Goal: Task Accomplishment & Management: Complete application form

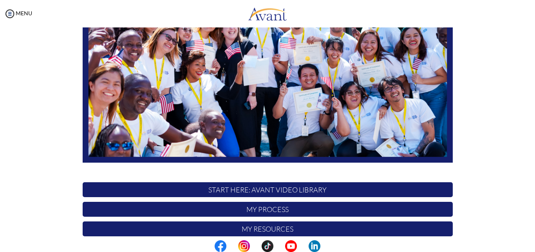
scroll to position [111, 0]
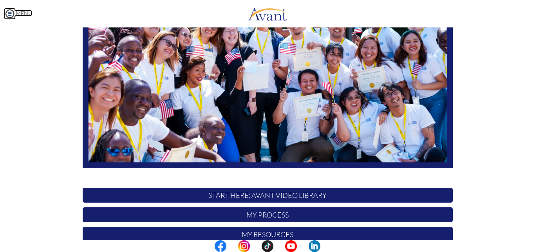
click at [7, 12] on img at bounding box center [10, 14] width 12 height 12
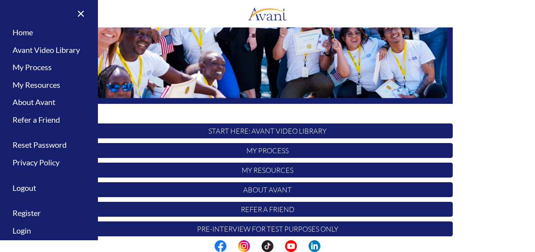
scroll to position [183, 0]
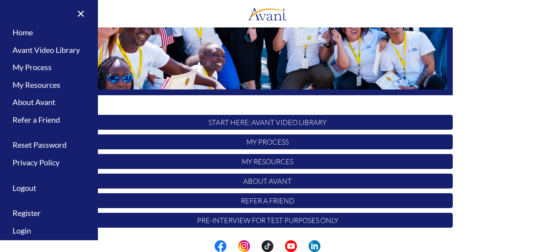
click at [260, 224] on p "Pre-Interview for test purposes only" at bounding box center [268, 220] width 370 height 15
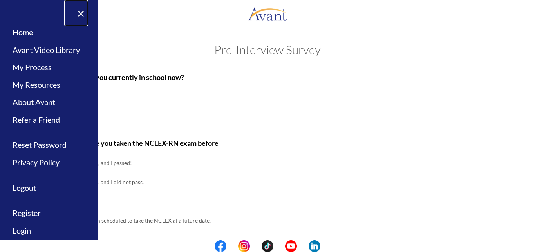
click at [77, 13] on link "×" at bounding box center [76, 13] width 24 height 26
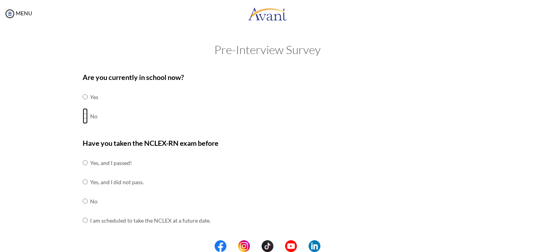
click at [83, 116] on input "radio" at bounding box center [85, 116] width 5 height 16
radio input "true"
click at [83, 197] on input "radio" at bounding box center [85, 201] width 5 height 16
radio input "true"
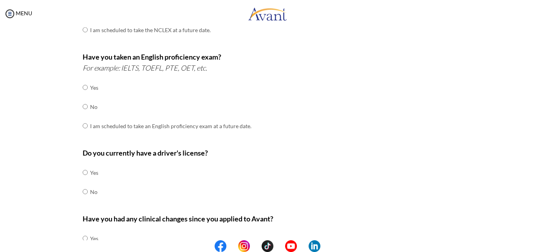
scroll to position [191, 0]
click at [83, 102] on input "radio" at bounding box center [85, 106] width 5 height 16
radio input "true"
click at [83, 168] on input "radio" at bounding box center [85, 172] width 5 height 16
radio input "true"
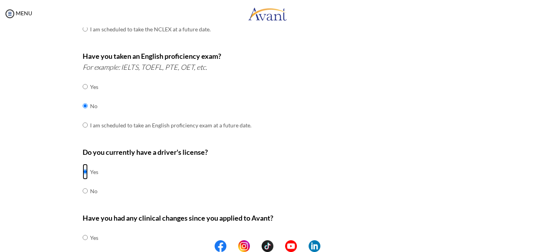
scroll to position [242, 0]
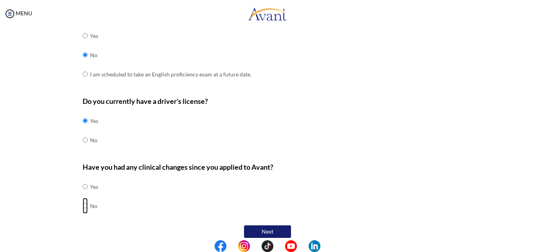
click at [83, 200] on input "radio" at bounding box center [85, 206] width 5 height 16
radio input "true"
click at [269, 225] on button "Next" at bounding box center [267, 231] width 47 height 13
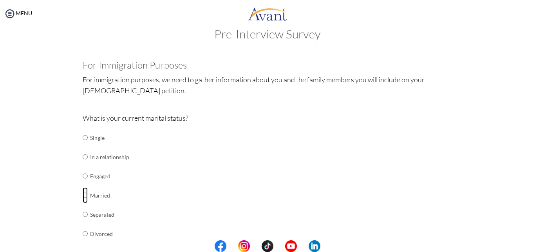
click at [83, 194] on input "radio" at bounding box center [85, 195] width 5 height 16
radio input "true"
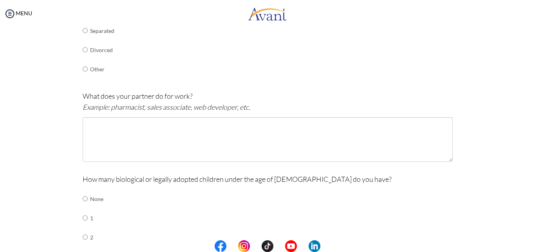
scroll to position [198, 0]
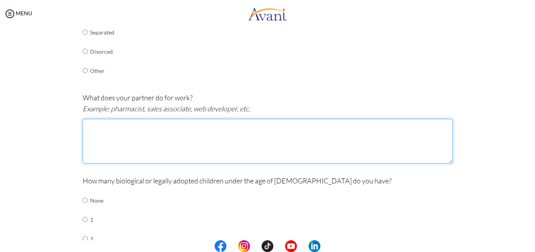
click at [140, 139] on textarea at bounding box center [268, 141] width 370 height 45
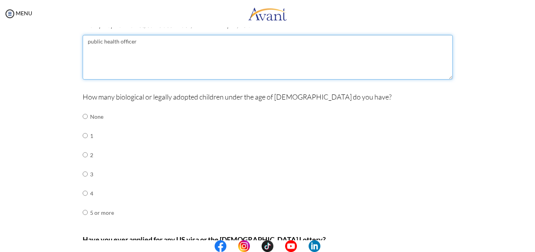
scroll to position [282, 0]
type textarea "public health officer"
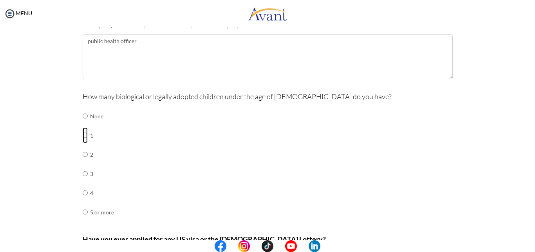
click at [83, 131] on input "radio" at bounding box center [85, 135] width 5 height 16
radio input "true"
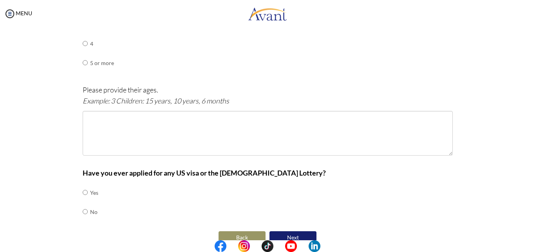
scroll to position [436, 0]
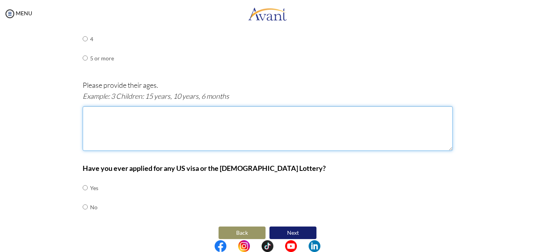
click at [147, 124] on textarea at bounding box center [268, 128] width 370 height 45
click at [102, 106] on textarea "1 child,[DEMOGRAPHIC_DATA] years" at bounding box center [268, 128] width 370 height 45
type textarea "1 child: 5 years"
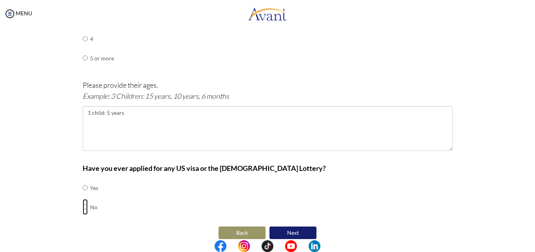
click at [83, 199] on input "radio" at bounding box center [85, 207] width 5 height 16
radio input "true"
click at [303, 227] on button "Next" at bounding box center [293, 233] width 47 height 13
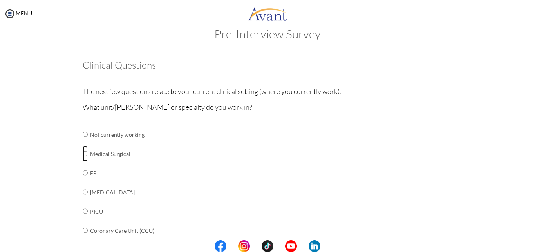
click at [83, 154] on input "radio" at bounding box center [85, 154] width 5 height 16
radio input "true"
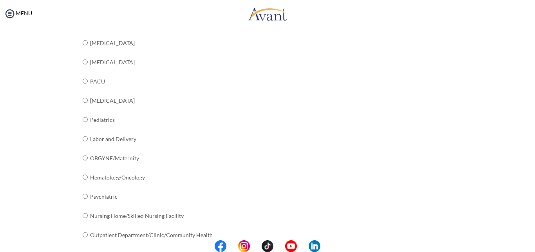
scroll to position [305, 0]
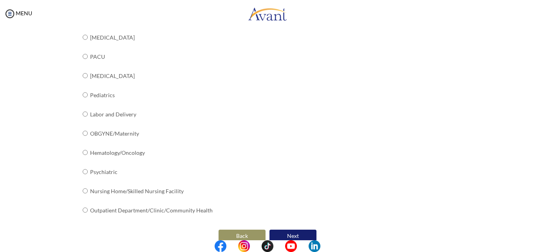
click at [290, 230] on button "Next" at bounding box center [293, 236] width 47 height 13
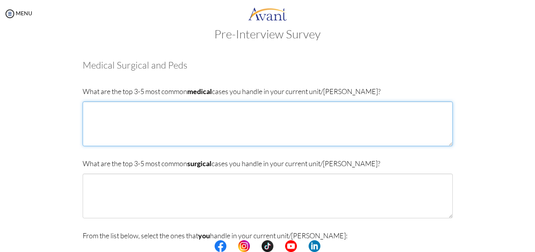
click at [92, 111] on textarea at bounding box center [268, 124] width 370 height 45
click at [208, 109] on textarea "1.[MEDICAL_DATA] and [MEDICAL_DATA]- i do monotoring of [MEDICAL_DATA]" at bounding box center [268, 124] width 370 height 45
click at [209, 109] on textarea "1.[MEDICAL_DATA] and [MEDICAL_DATA]- i do monotoring of [MEDICAL_DATA]" at bounding box center [268, 124] width 370 height 45
click at [246, 111] on textarea "1.[MEDICAL_DATA] and [MEDICAL_DATA]- i do monotoring for [MEDICAL_DATA]" at bounding box center [268, 124] width 370 height 45
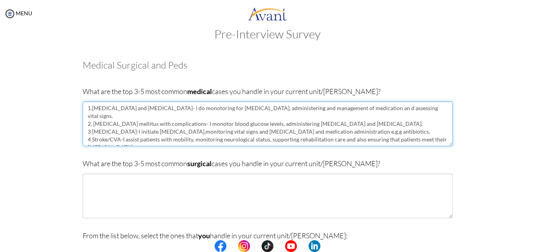
scroll to position [5, 0]
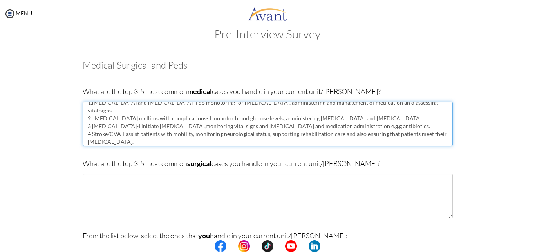
click at [190, 103] on textarea "1.[MEDICAL_DATA] and [MEDICAL_DATA]- i do monotoring for [MEDICAL_DATA], admini…" at bounding box center [268, 124] width 370 height 45
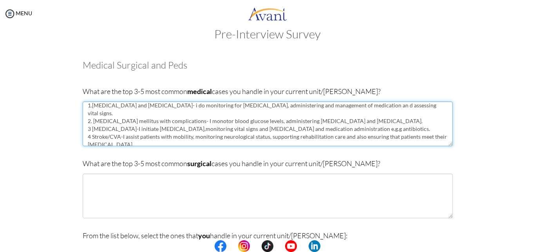
click at [122, 118] on textarea "1.[MEDICAL_DATA] and [MEDICAL_DATA]- i do monitoring for [MEDICAL_DATA], admini…" at bounding box center [268, 124] width 370 height 45
click at [123, 115] on textarea "1.[MEDICAL_DATA] and [MEDICAL_DATA]- i do monitoring for [MEDICAL_DATA], admini…" at bounding box center [268, 124] width 370 height 45
click at [196, 118] on textarea "1.[MEDICAL_DATA] and [MEDICAL_DATA]- i do monitoring for [MEDICAL_DATA], admini…" at bounding box center [268, 124] width 370 height 45
click at [196, 114] on textarea "1.[MEDICAL_DATA] and [MEDICAL_DATA]- i do monitoring for [MEDICAL_DATA], admini…" at bounding box center [268, 124] width 370 height 45
click at [111, 132] on textarea "1.[MEDICAL_DATA] and [MEDICAL_DATA]- i do monitoring for [MEDICAL_DATA], admini…" at bounding box center [268, 124] width 370 height 45
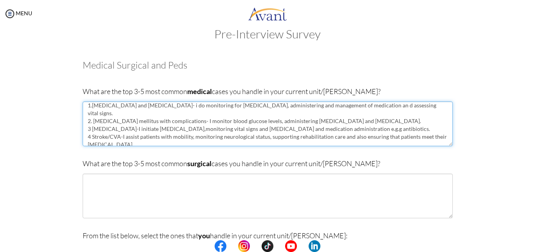
scroll to position [8, 0]
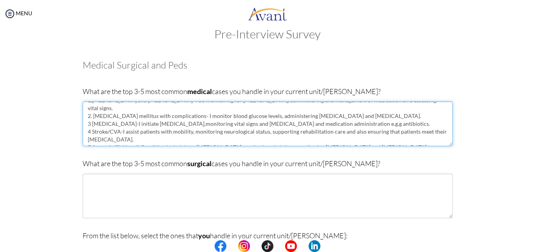
click at [100, 141] on textarea "1.[MEDICAL_DATA] and [MEDICAL_DATA]- i do monitoring for [MEDICAL_DATA], admini…" at bounding box center [268, 124] width 370 height 45
click at [150, 140] on textarea "1.[MEDICAL_DATA] and [MEDICAL_DATA]- i do monitoring for [MEDICAL_DATA], admini…" at bounding box center [268, 124] width 370 height 45
click at [158, 141] on textarea "1.[MEDICAL_DATA] and [MEDICAL_DATA]- i do monitoring for [MEDICAL_DATA], admini…" at bounding box center [268, 124] width 370 height 45
click at [160, 140] on textarea "1.[MEDICAL_DATA] and [MEDICAL_DATA]- i do monitoring for [MEDICAL_DATA], admini…" at bounding box center [268, 124] width 370 height 45
click at [292, 141] on textarea "1.[MEDICAL_DATA] and [MEDICAL_DATA]- i do monitoring for [MEDICAL_DATA], admini…" at bounding box center [268, 124] width 370 height 45
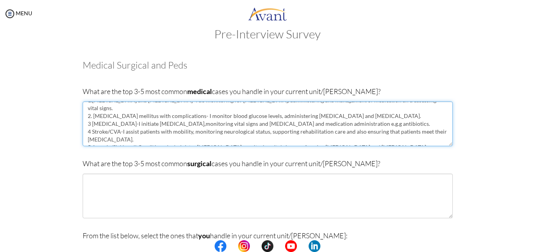
click at [405, 140] on textarea "1.[MEDICAL_DATA] and [MEDICAL_DATA]- i do monitoring for [MEDICAL_DATA], admini…" at bounding box center [268, 124] width 370 height 45
type textarea "1.[MEDICAL_DATA] and [MEDICAL_DATA]- i do monitoring for [MEDICAL_DATA], admini…"
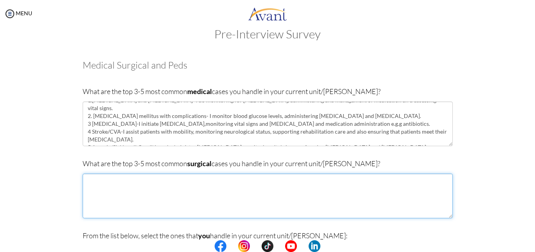
click at [88, 182] on textarea at bounding box center [268, 196] width 370 height 45
type textarea "1"
type textarea "i"
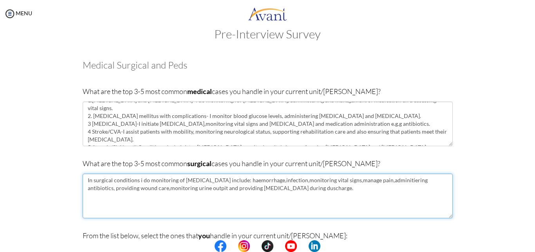
click at [281, 180] on textarea "In surgical conditions i do monitoring of [MEDICAL_DATA] include: haemorrhage,i…" at bounding box center [268, 196] width 370 height 45
click at [423, 181] on textarea "In surgical conditions i do monitoring of [MEDICAL_DATA] include: hemorrhage,in…" at bounding box center [268, 196] width 370 height 45
click at [213, 190] on textarea "In surgical conditions i do monitoring of [MEDICAL_DATA] include: hemorrhage,in…" at bounding box center [268, 196] width 370 height 45
click at [327, 189] on textarea "In surgical conditions i do monitoring of [MEDICAL_DATA] include: hemorrhage,in…" at bounding box center [268, 196] width 370 height 45
click at [378, 189] on textarea "In surgical conditions i do monitoring of [MEDICAL_DATA] include: hemorrhage,in…" at bounding box center [268, 196] width 370 height 45
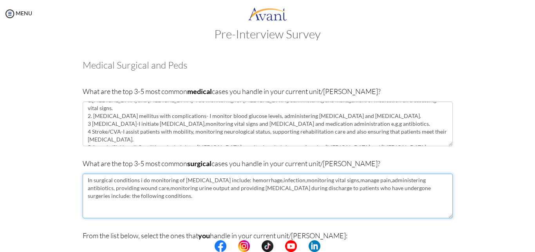
click at [163, 198] on textarea "In surgical conditions i do monitoring of [MEDICAL_DATA] include: hemorrhage,in…" at bounding box center [268, 196] width 370 height 45
click at [87, 204] on textarea "In surgical conditions i do monitoring of [MEDICAL_DATA] include: hemorrhage,in…" at bounding box center [268, 196] width 370 height 45
click at [87, 212] on textarea "In surgical conditions i do monitoring of [MEDICAL_DATA] include: hemorrhage,in…" at bounding box center [268, 196] width 370 height 45
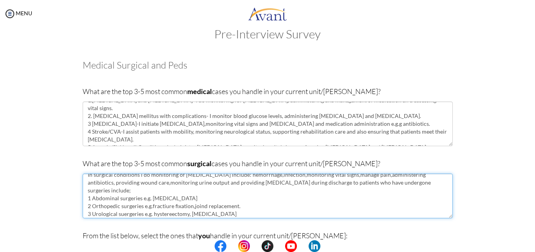
scroll to position [13, 0]
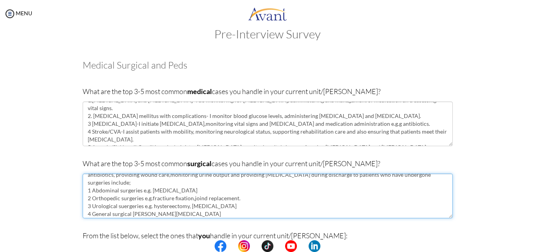
click at [160, 198] on textarea "In surgical conditions i do monitoring of [MEDICAL_DATA] include: hemorrhage,in…" at bounding box center [268, 196] width 370 height 45
click at [194, 199] on textarea "In surgical conditions i do monitoring of [MEDICAL_DATA] include: hemorrhage,in…" at bounding box center [268, 196] width 370 height 45
click at [129, 207] on textarea "In surgical conditions i do monitoring of [MEDICAL_DATA] include: hemorrhage,in…" at bounding box center [268, 196] width 370 height 45
click at [163, 207] on textarea "In surgical conditions i do monitoring of [MEDICAL_DATA] include: hemorrhage,in…" at bounding box center [268, 196] width 370 height 45
click at [217, 207] on textarea "In surgical conditions i do monitoring of [MEDICAL_DATA] include: hemorrhage,in…" at bounding box center [268, 196] width 370 height 45
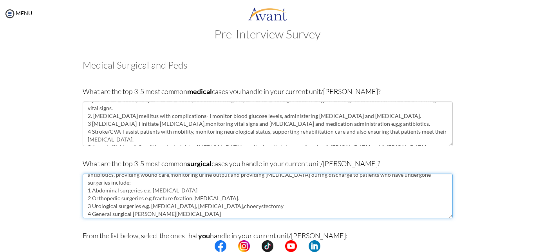
click at [227, 207] on textarea "In surgical conditions i do monitoring of [MEDICAL_DATA] include: hemorrhage,in…" at bounding box center [268, 196] width 370 height 45
click at [259, 206] on textarea "In surgical conditions i do monitoring of [MEDICAL_DATA] include: hemorrhage,in…" at bounding box center [268, 196] width 370 height 45
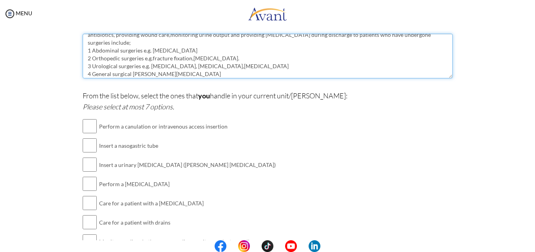
scroll to position [161, 0]
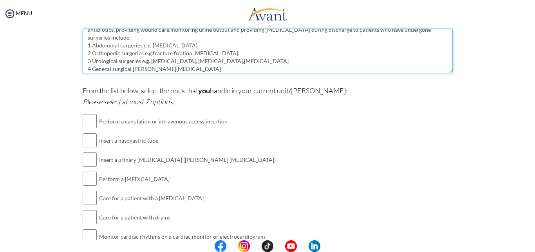
type textarea "In surgical conditions i do monitoring of [MEDICAL_DATA] include: hemorrhage,in…"
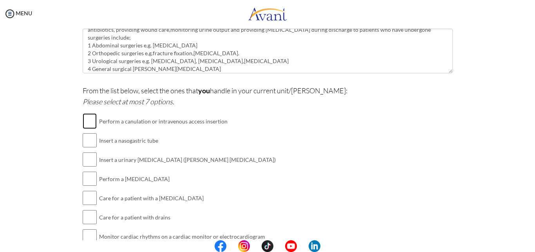
click at [87, 124] on input "checkbox" at bounding box center [90, 121] width 14 height 16
checkbox input "true"
click at [87, 138] on input "checkbox" at bounding box center [90, 140] width 14 height 16
checkbox input "true"
click at [87, 160] on input "checkbox" at bounding box center [90, 160] width 14 height 16
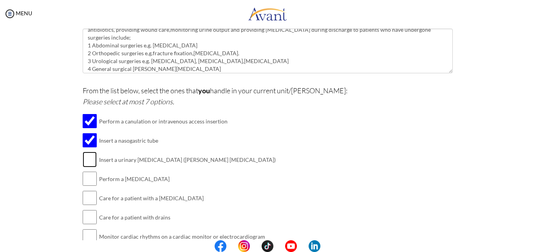
checkbox input "true"
click at [86, 179] on input "checkbox" at bounding box center [90, 179] width 14 height 16
checkbox input "true"
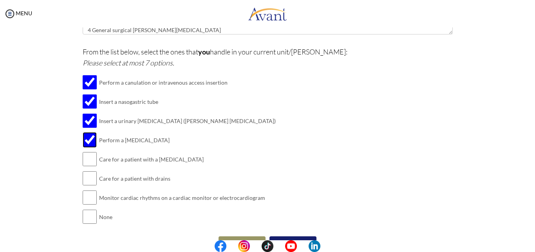
scroll to position [213, 0]
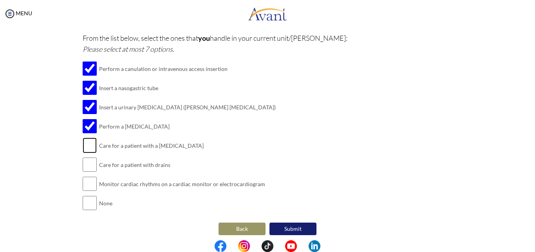
click at [85, 142] on input "checkbox" at bounding box center [90, 146] width 14 height 16
checkbox input "true"
click at [86, 160] on input "checkbox" at bounding box center [90, 165] width 14 height 16
checkbox input "true"
click at [85, 179] on input "checkbox" at bounding box center [90, 184] width 14 height 16
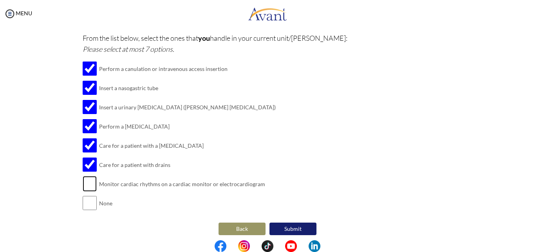
checkbox input "true"
click at [295, 224] on button "Submit" at bounding box center [293, 229] width 47 height 13
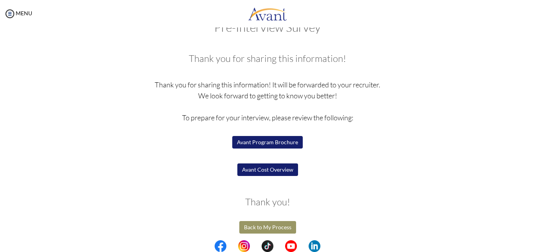
scroll to position [25, 0]
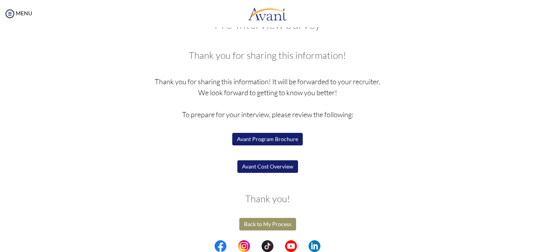
click at [278, 226] on button "Back to My Process" at bounding box center [267, 224] width 57 height 13
